Goal: Task Accomplishment & Management: Manage account settings

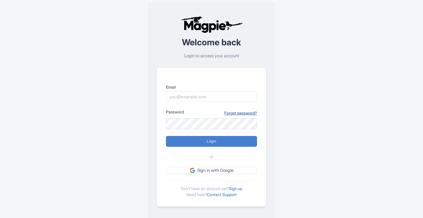
click at [243, 115] on link "Forgot password?" at bounding box center [240, 113] width 33 height 6
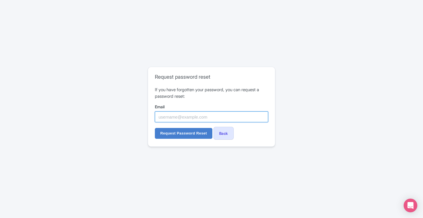
click at [222, 118] on input "Email" at bounding box center [211, 116] width 113 height 11
paste input "[EMAIL_ADDRESS][DOMAIN_NAME]"
type input "[EMAIL_ADDRESS][DOMAIN_NAME]"
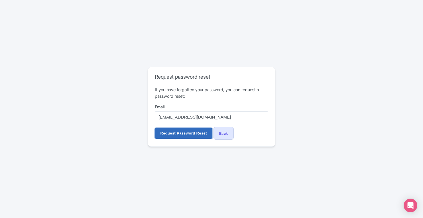
click at [188, 135] on input "Request Password Reset" at bounding box center [184, 133] width 58 height 11
